Goal: Find specific page/section: Find specific page/section

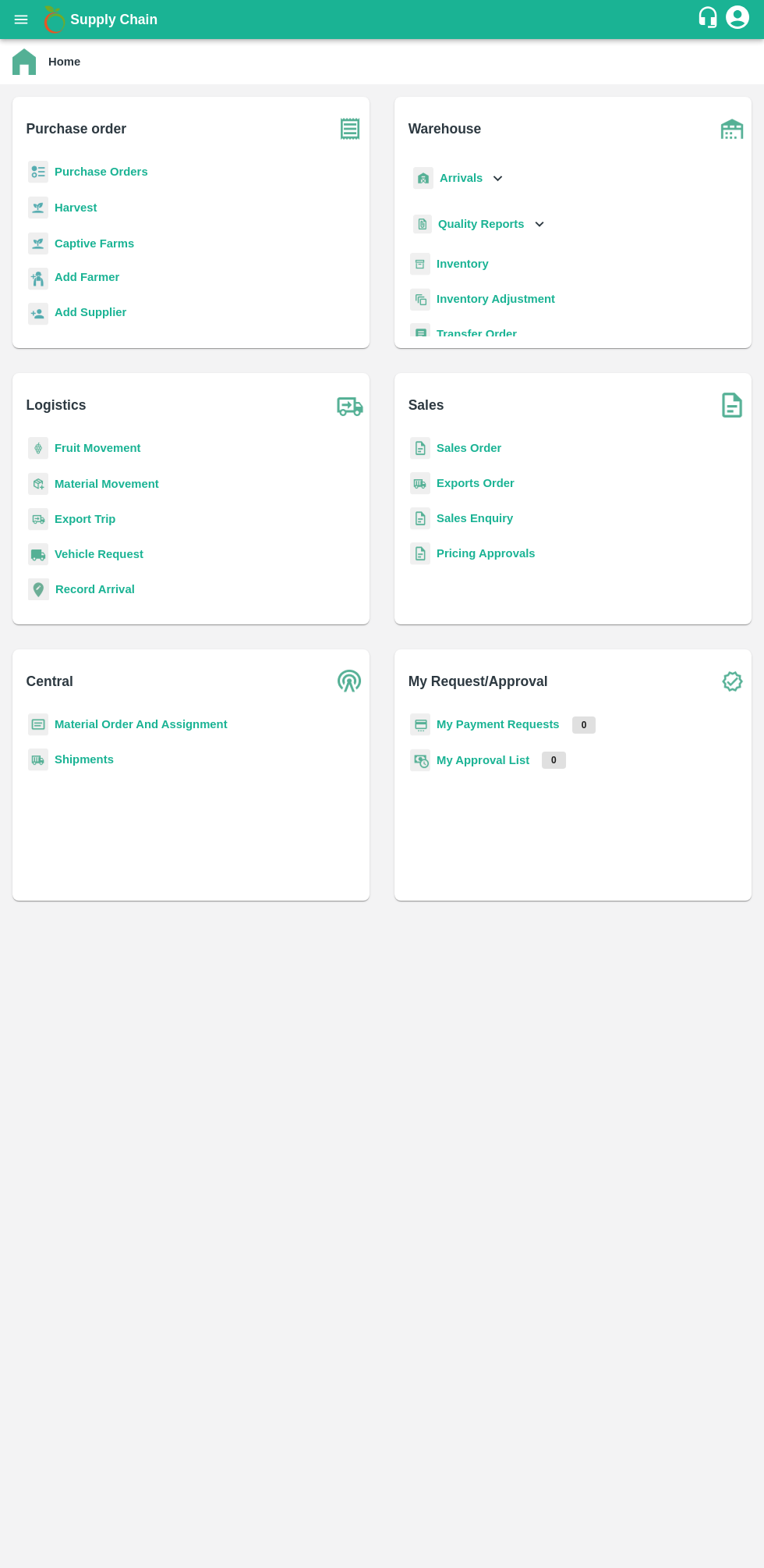
click at [476, 264] on b "Inventory" at bounding box center [462, 264] width 52 height 13
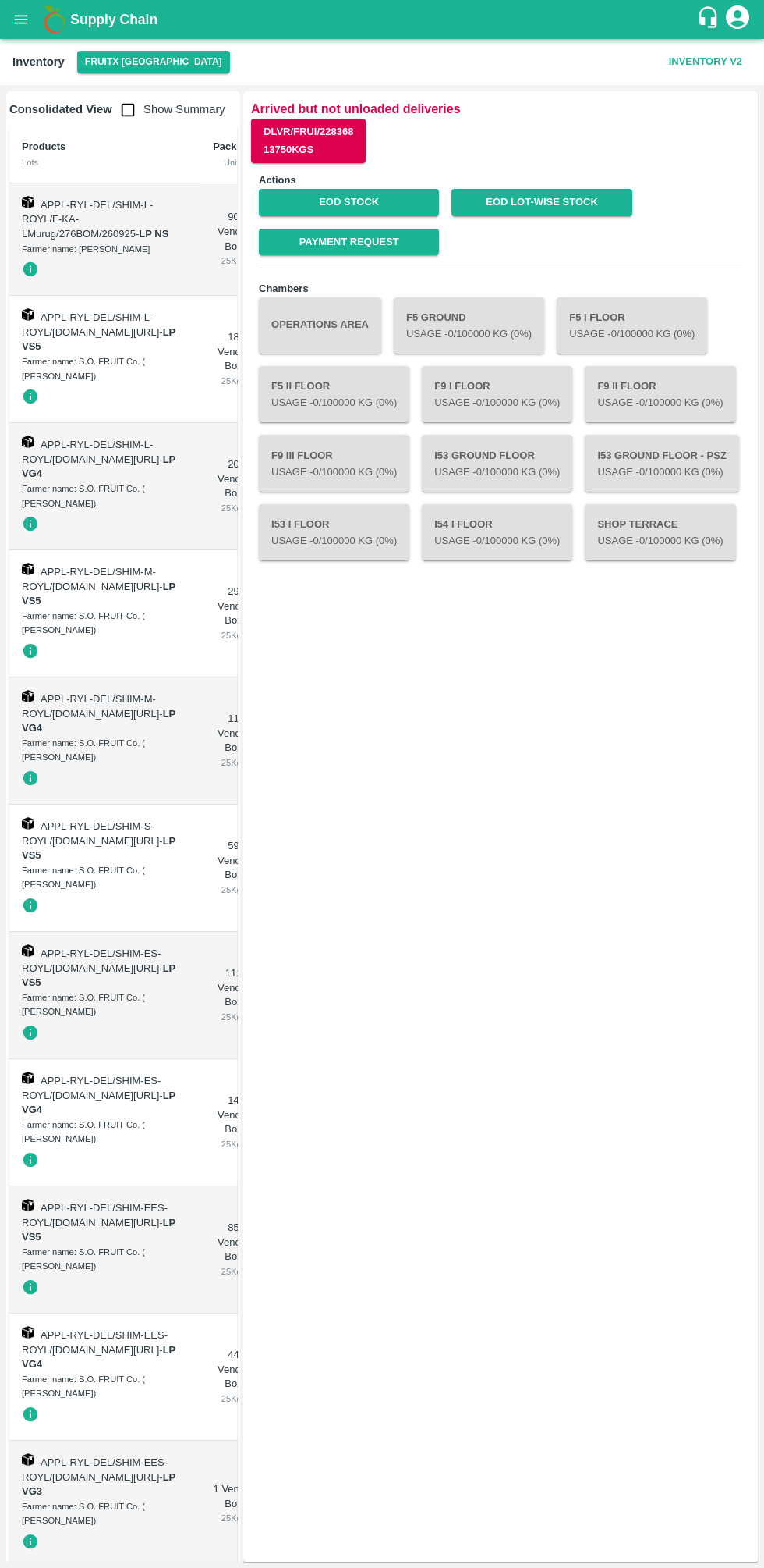
click at [309, 330] on button "Operations Area" at bounding box center [320, 326] width 122 height 57
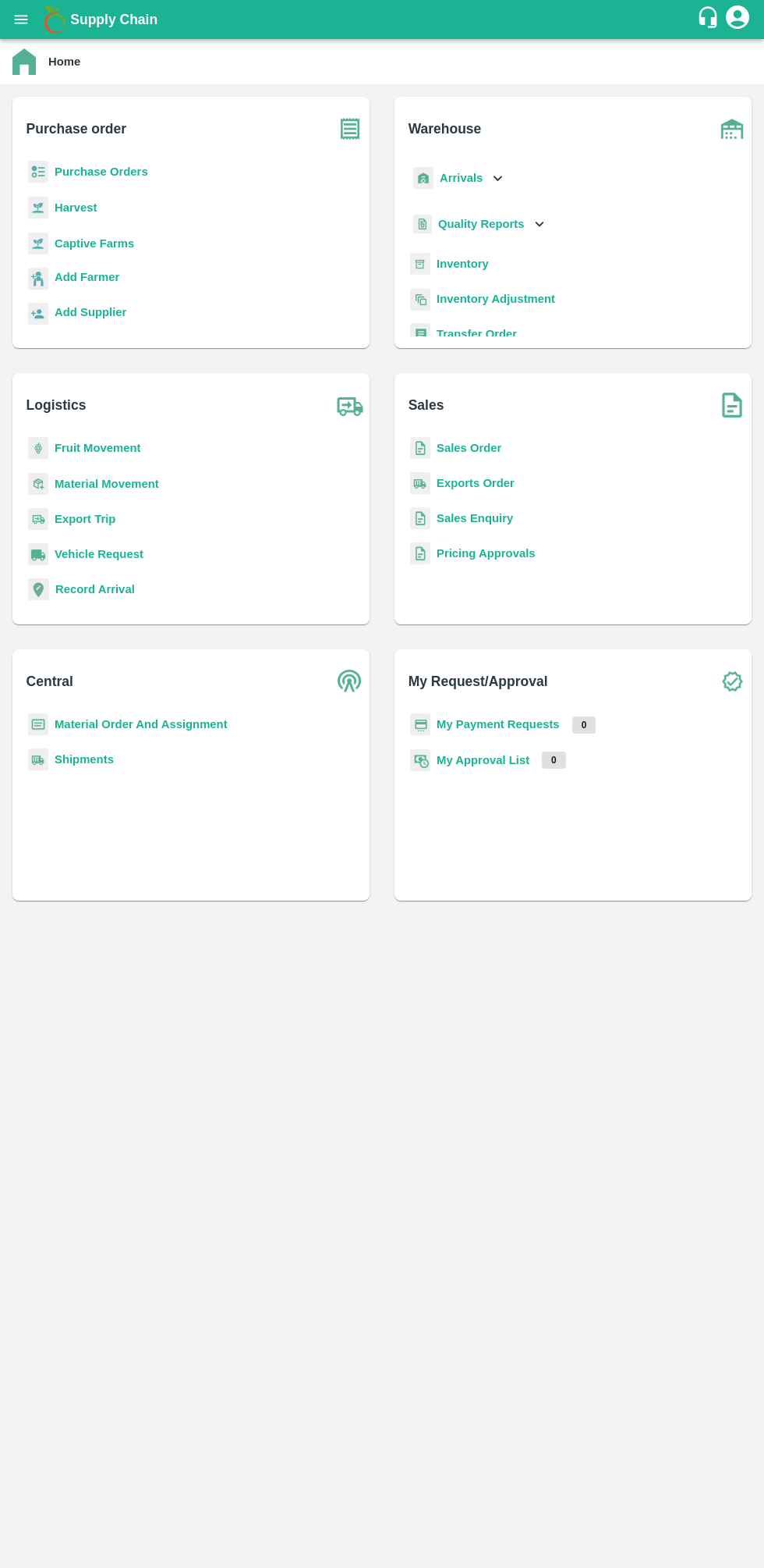
click at [477, 265] on b "Inventory" at bounding box center [462, 264] width 52 height 13
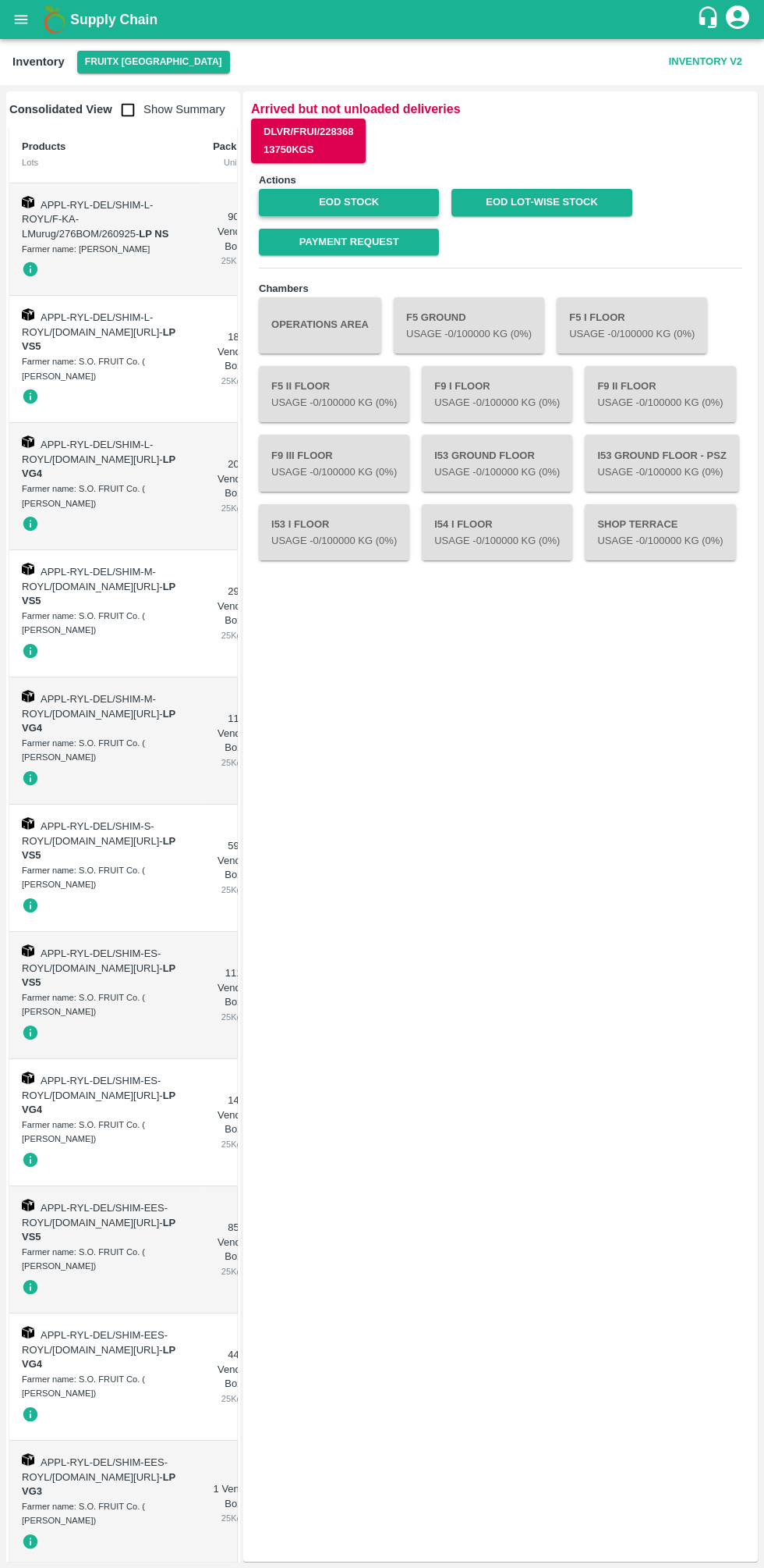
click at [387, 190] on link "EOD Stock" at bounding box center [349, 203] width 180 height 27
